Goal: Find specific page/section: Find specific page/section

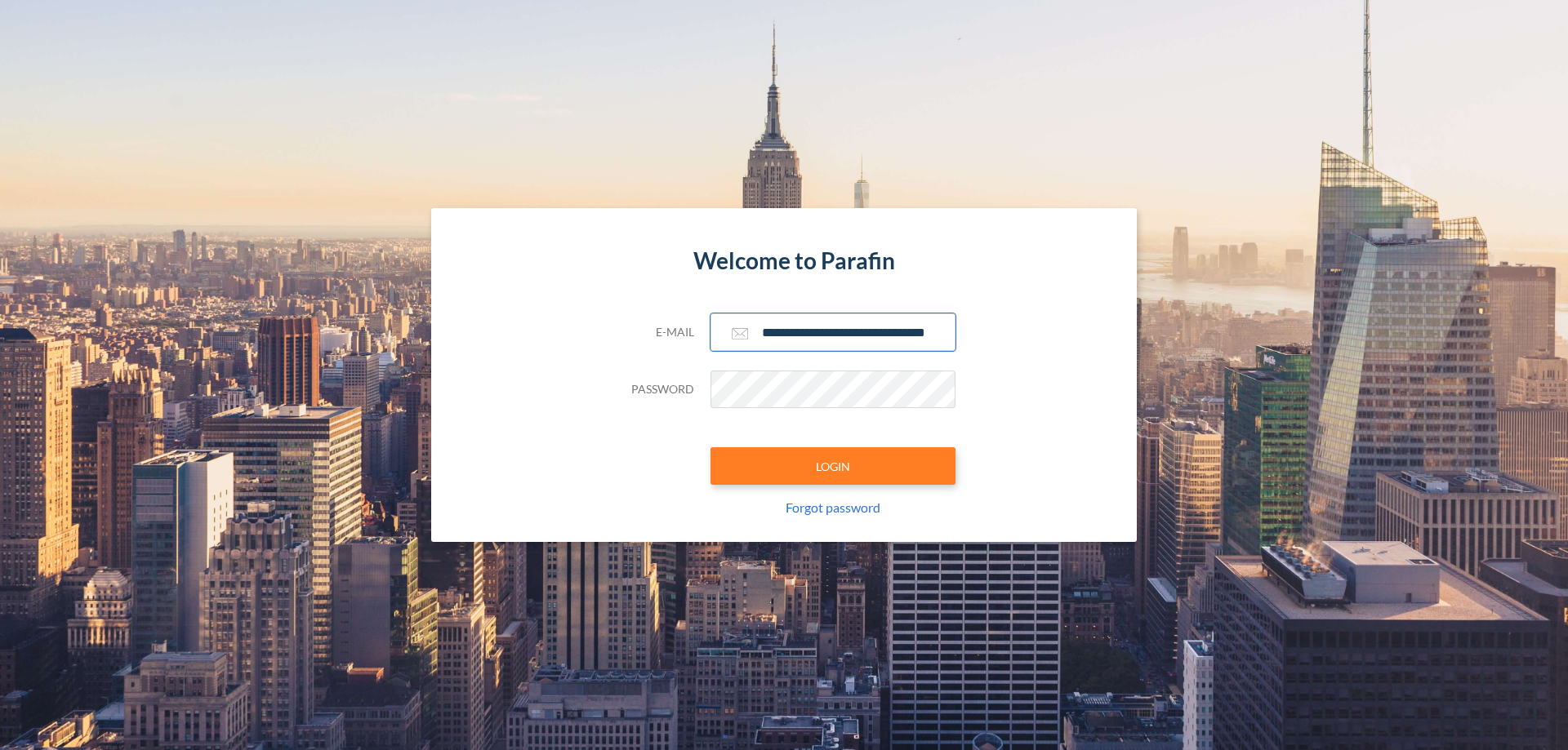
scroll to position [0, 26]
type input "**********"
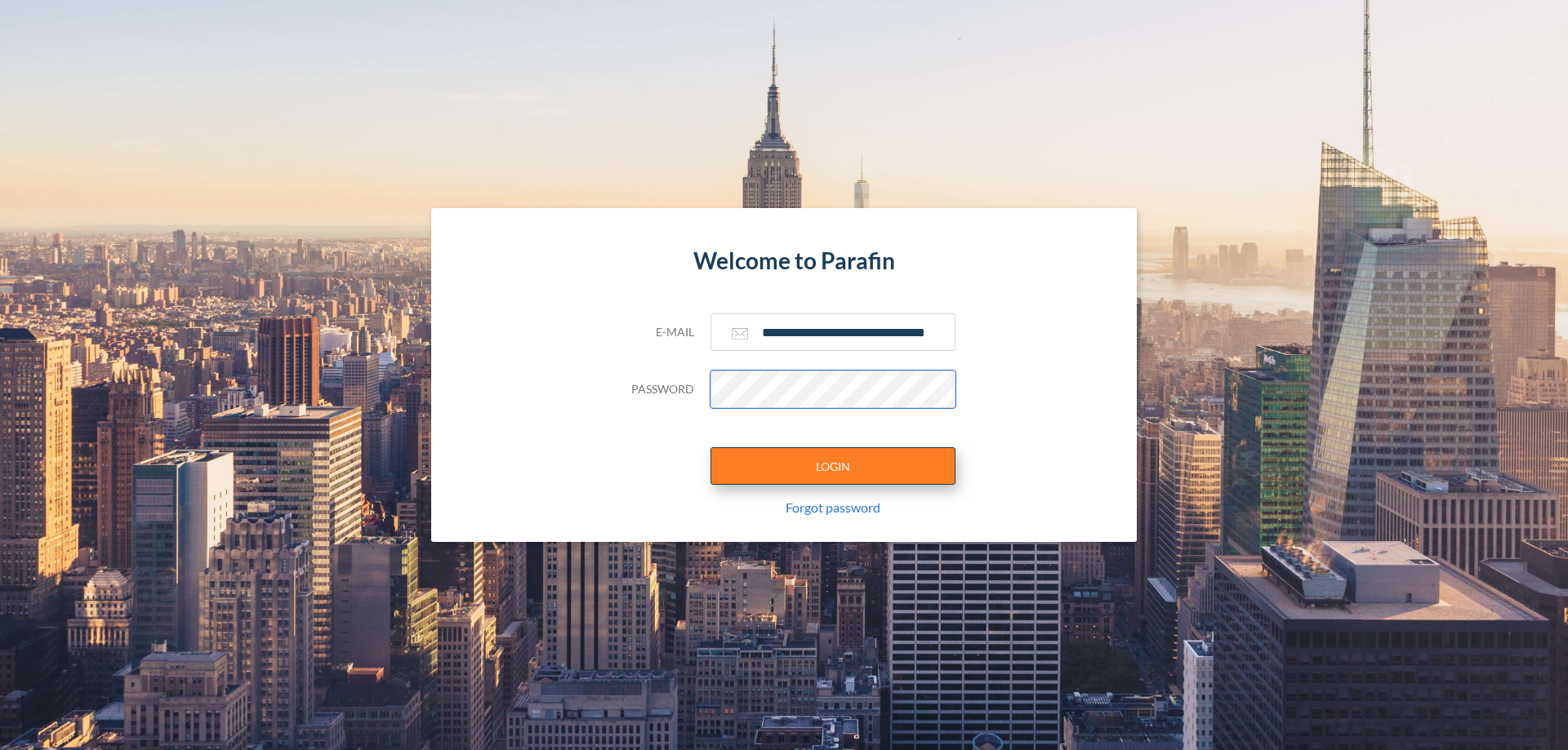
scroll to position [0, 0]
click at [833, 466] on button "LOGIN" at bounding box center [833, 466] width 245 height 38
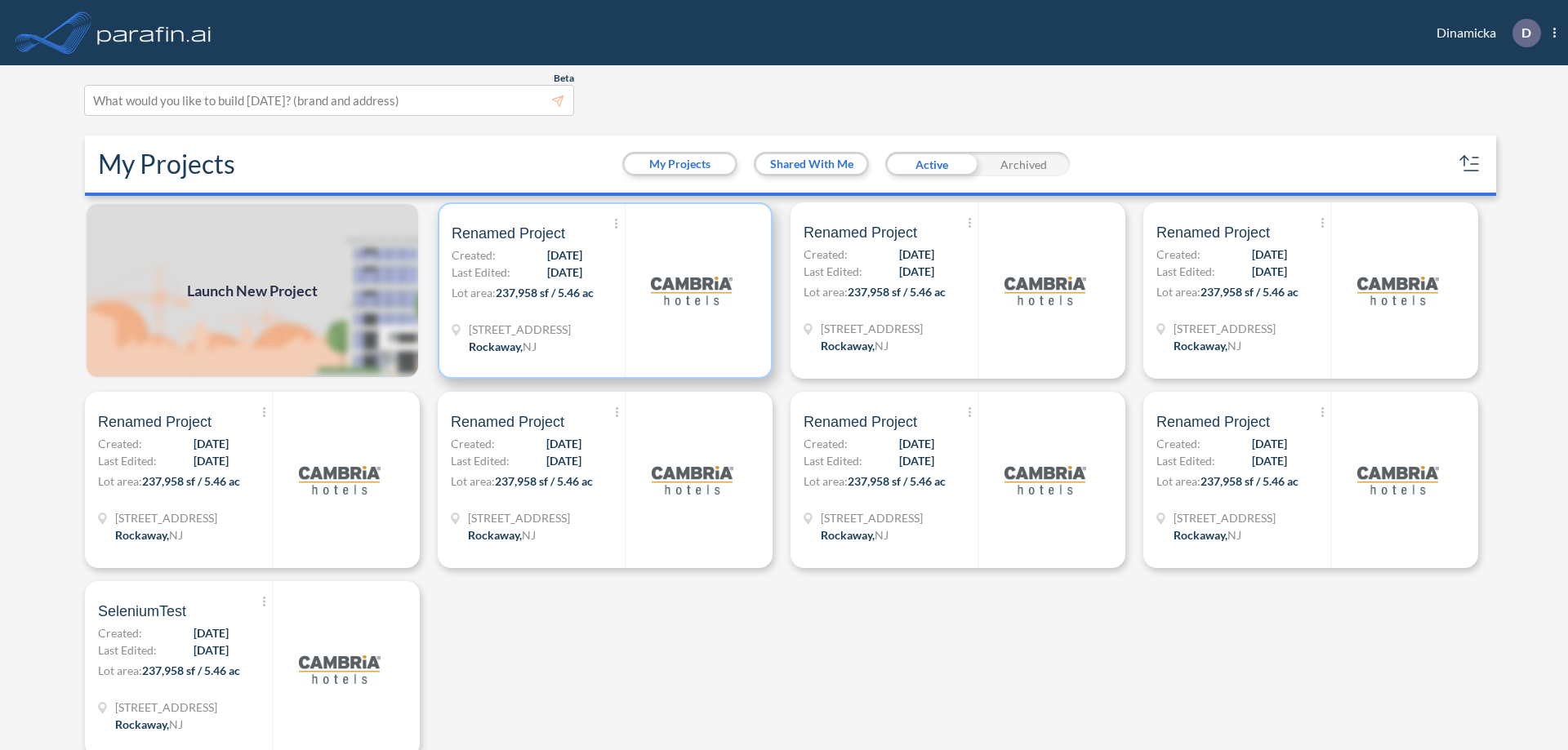
scroll to position [4, 0]
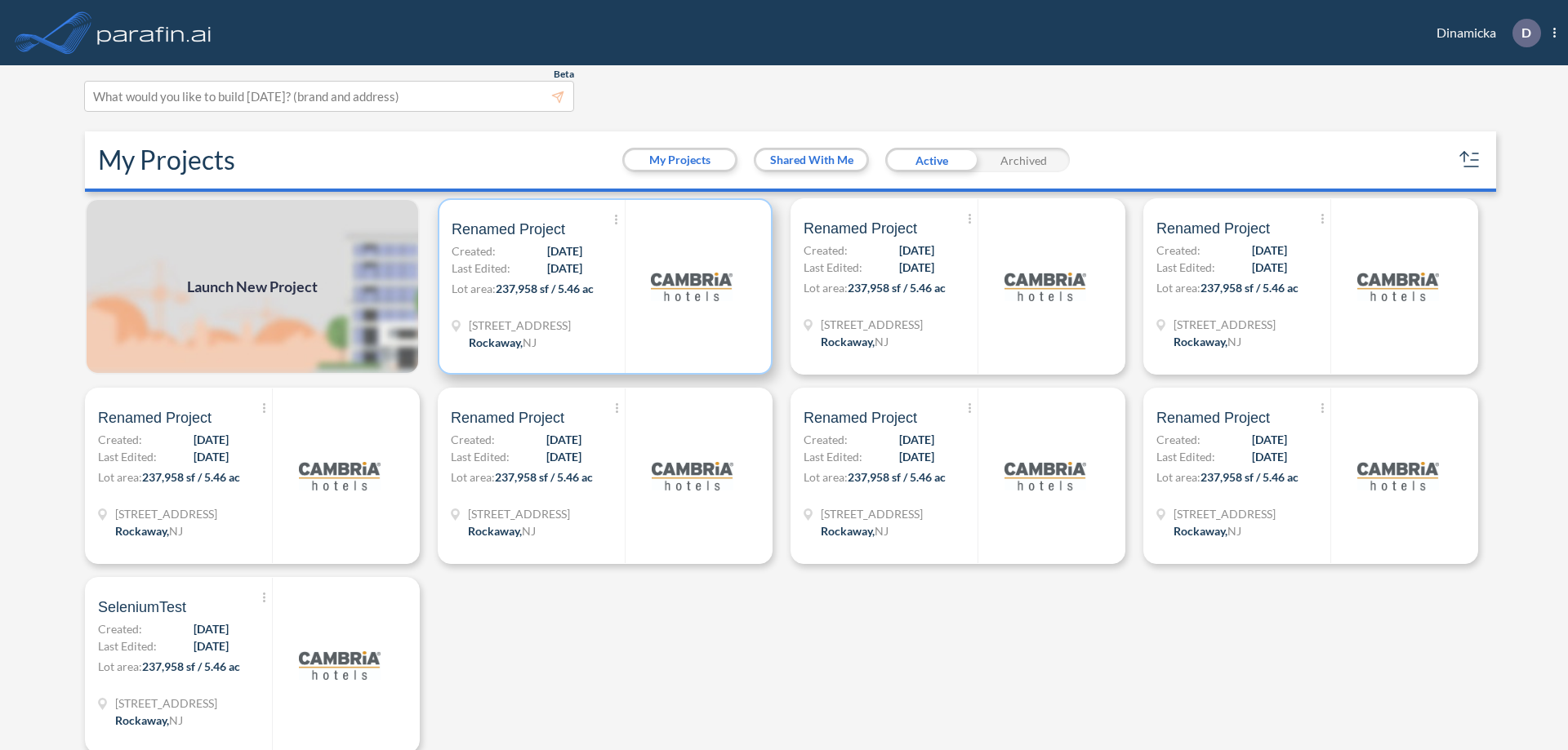
click at [602, 287] on p "Lot area: 237,958 sf / 5.46 ac" at bounding box center [538, 292] width 173 height 24
